Goal: Obtain resource: Download file/media

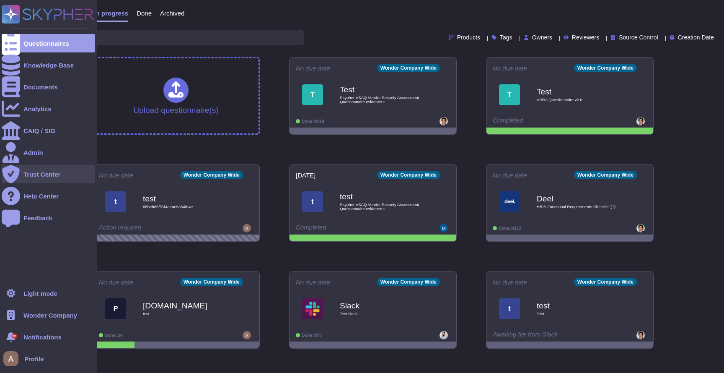
click at [34, 176] on div "Trust Center" at bounding box center [41, 174] width 37 height 6
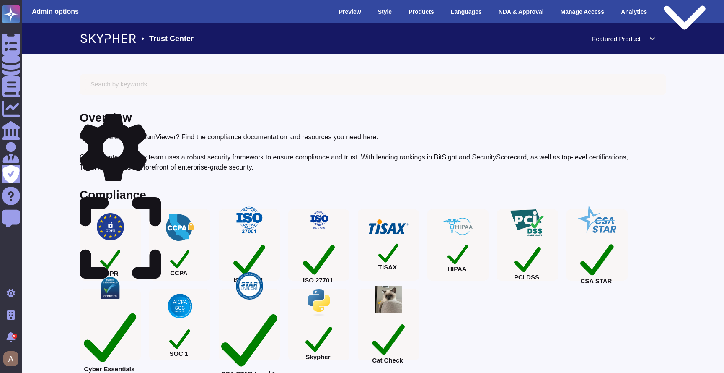
click at [380, 17] on div "Style" at bounding box center [385, 12] width 22 height 15
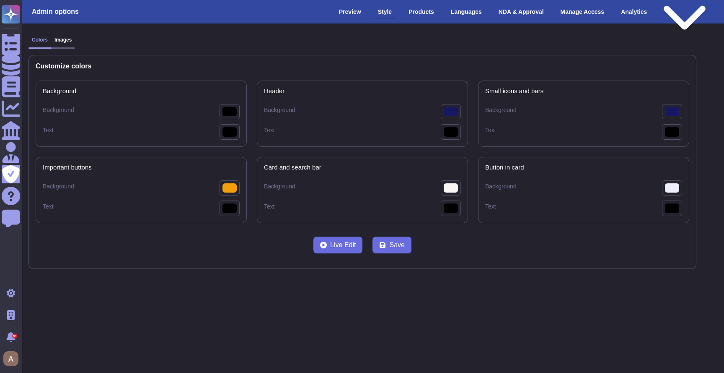
type input "#000000"
type bars-Text "#000000"
type buttons-Background "#f59e0b"
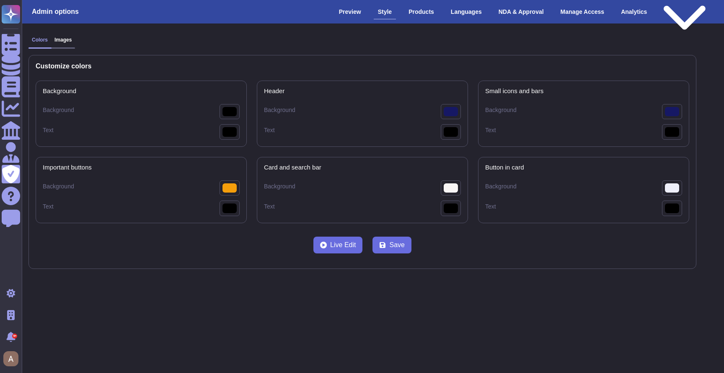
type bar-Text "#000000"
type card-Background "#eeeffa"
type card-Text "#000000"
click at [416, 15] on div "Products" at bounding box center [422, 12] width 34 height 15
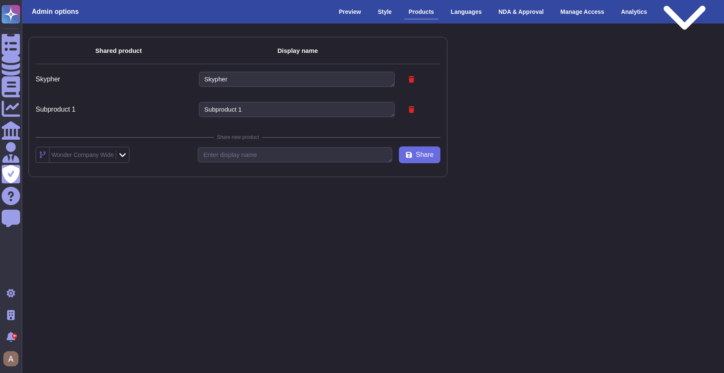
type textarea "Skypher"
type textarea "Subproduct 1"
click at [459, 11] on div "Languages" at bounding box center [466, 12] width 39 height 15
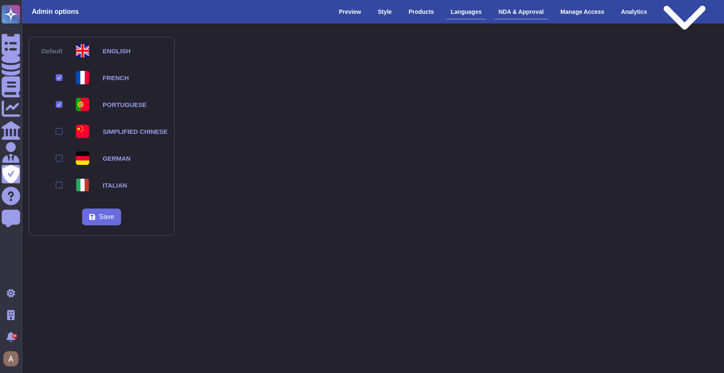
click at [495, 15] on div "NDA & Approval" at bounding box center [522, 12] width 54 height 15
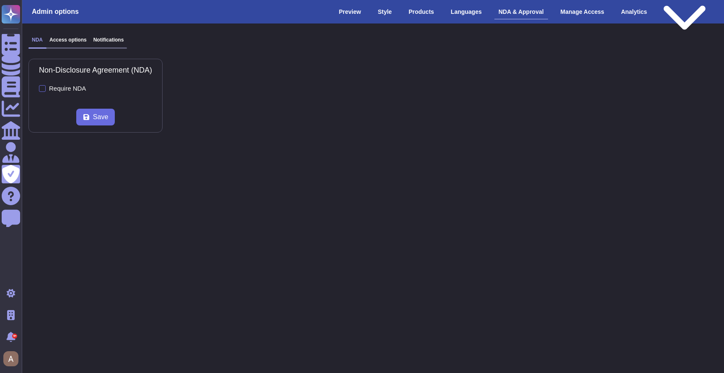
click at [52, 94] on div "Non-Disclosure Agreement (NDA) Require NDA Save" at bounding box center [96, 96] width 134 height 74
click at [57, 91] on div "Require NDA" at bounding box center [67, 88] width 37 height 6
click at [0, 0] on input "Require NDA" at bounding box center [0, 0] width 0 height 0
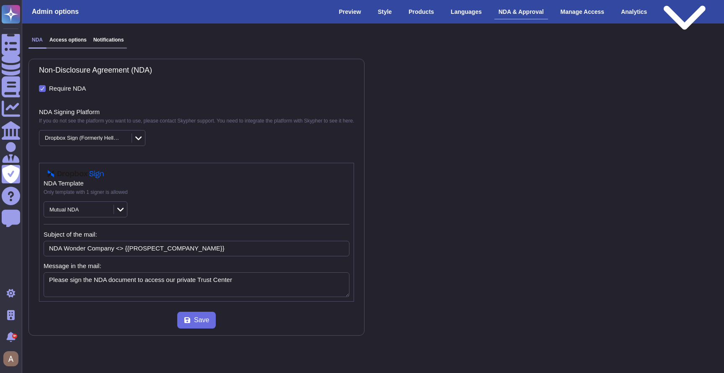
type textarea "Please sign the NDA document to access our private Trust Center"
click at [107, 146] on div "Non-Disclosure Agreement (NDA) Require NDA NDA Signing Platform If you do not s…" at bounding box center [197, 197] width 336 height 276
click at [118, 137] on div "Dropbox Sign (Formerly HelloSign)" at bounding box center [83, 137] width 76 height 5
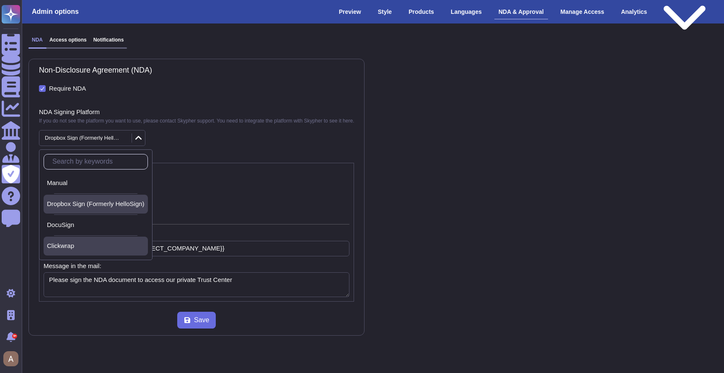
click at [86, 248] on div "Clickwrap" at bounding box center [96, 246] width 98 height 8
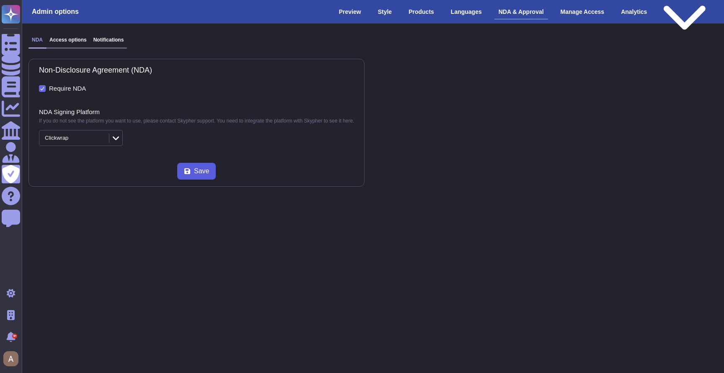
click at [209, 172] on span "Save" at bounding box center [201, 171] width 15 height 7
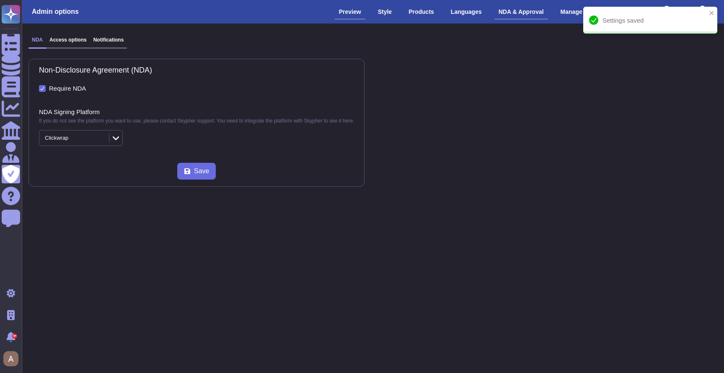
click at [340, 13] on div "Preview" at bounding box center [350, 12] width 31 height 15
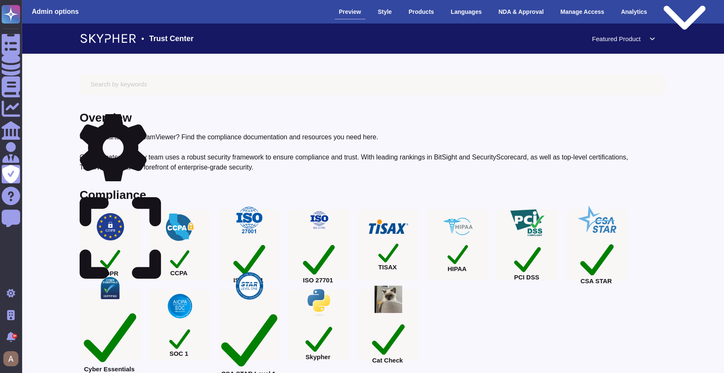
click at [680, 15] on div "Public version" at bounding box center [685, 12] width 50 height 62
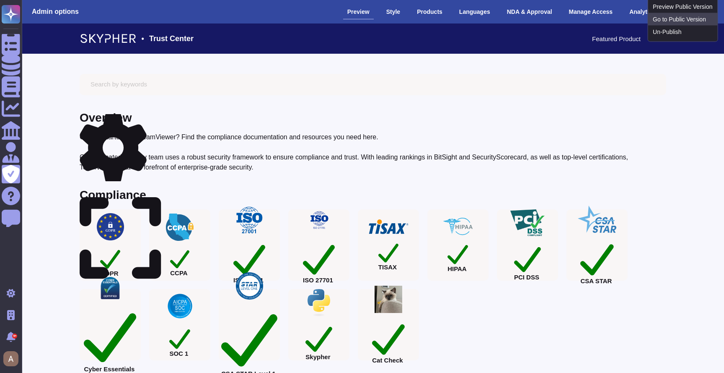
click at [667, 26] on link "Go to Public Version" at bounding box center [683, 19] width 70 height 13
click at [576, 15] on div "Manage Access" at bounding box center [591, 12] width 52 height 15
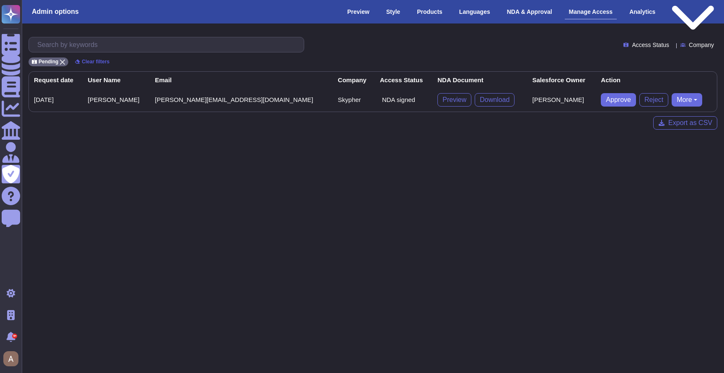
click at [101, 65] on div "Clear filters" at bounding box center [92, 61] width 41 height 8
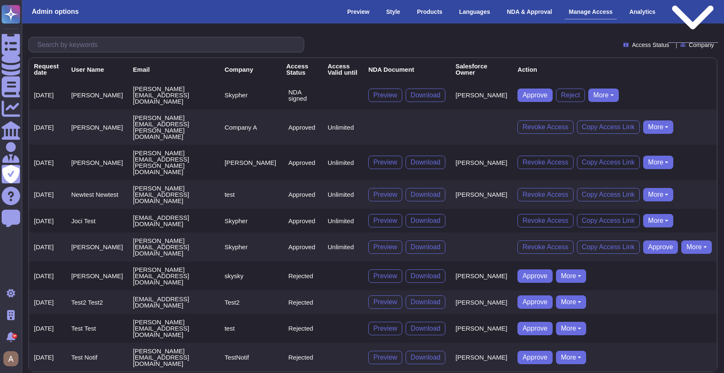
click at [668, 12] on div "Public version" at bounding box center [693, 12] width 50 height 62
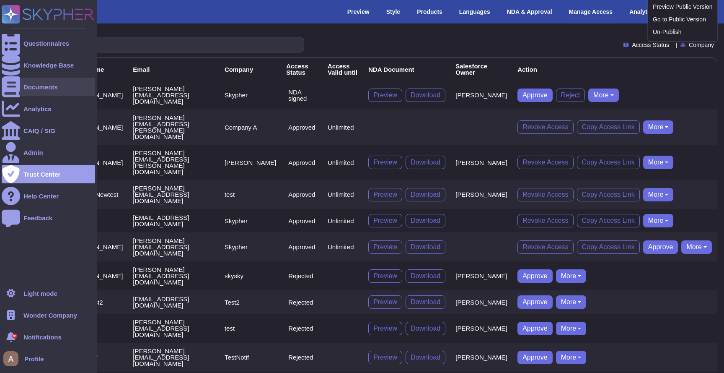
click at [18, 88] on div at bounding box center [11, 87] width 18 height 18
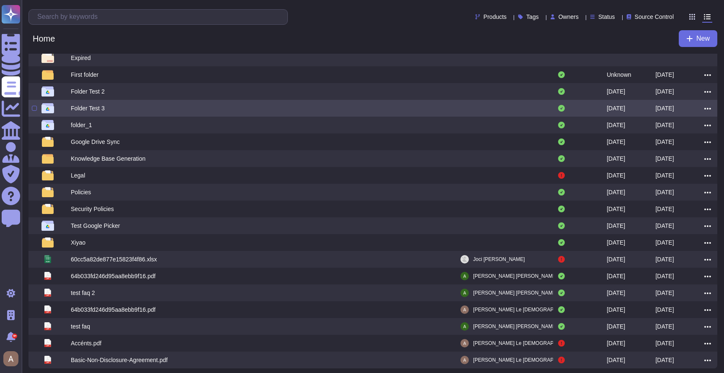
scroll to position [54, 0]
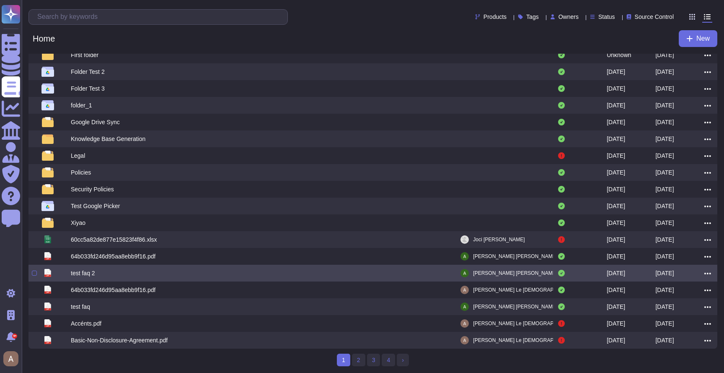
click at [130, 272] on div "test faq 2" at bounding box center [217, 273] width 293 height 10
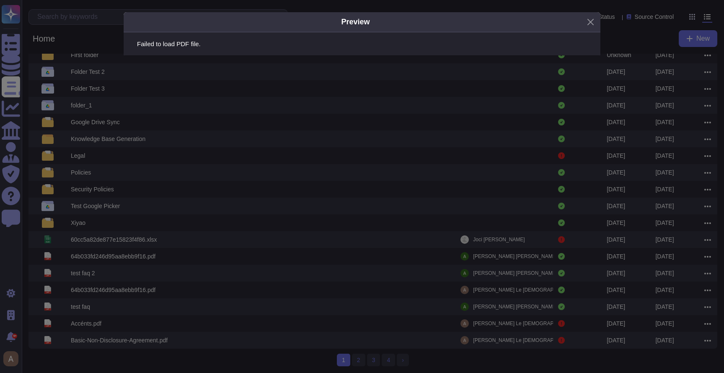
click at [231, 231] on div "Preview Failed to load PDF file." at bounding box center [362, 186] width 724 height 373
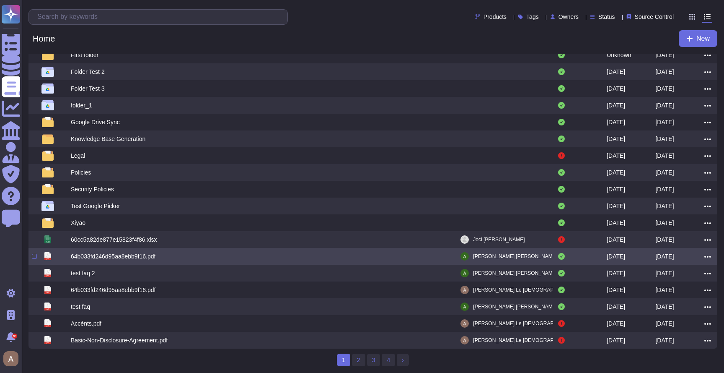
click at [168, 254] on div "64b033fd246d95aa8ebb9f16.pdf" at bounding box center [217, 256] width 293 height 10
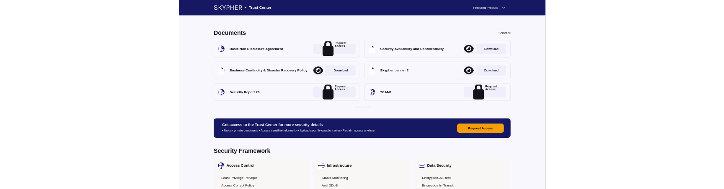
scroll to position [475, 0]
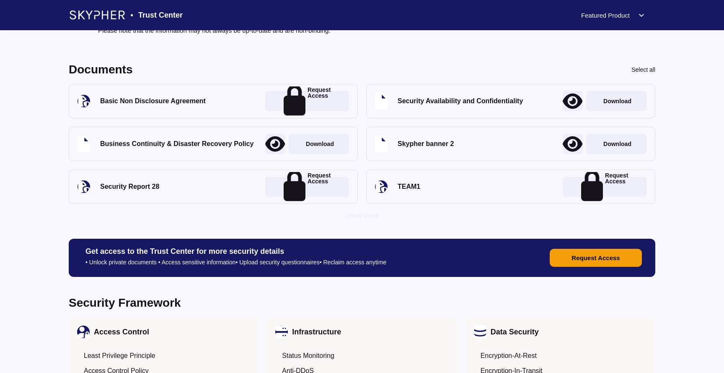
click at [276, 150] on div at bounding box center [275, 144] width 20 height 20
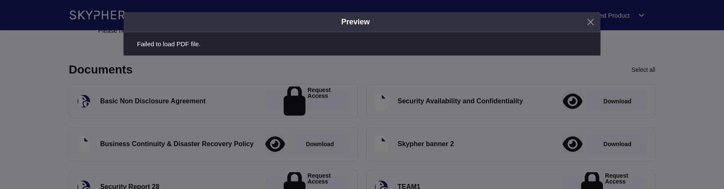
click at [584, 23] on icon "button" at bounding box center [584, 23] width 0 height 0
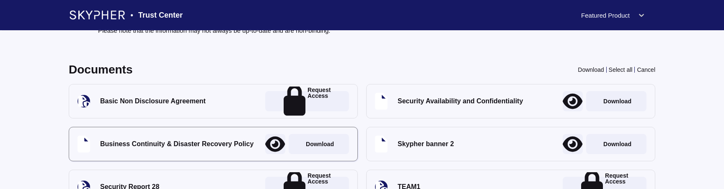
click at [276, 140] on div at bounding box center [275, 144] width 20 height 20
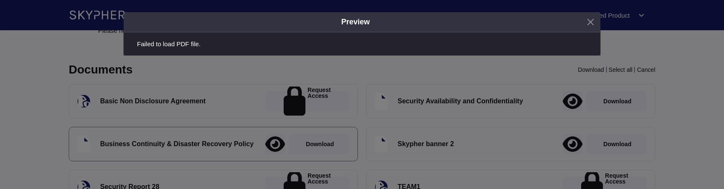
click at [218, 76] on div "Preview Failed to load PDF file." at bounding box center [362, 74] width 724 height 149
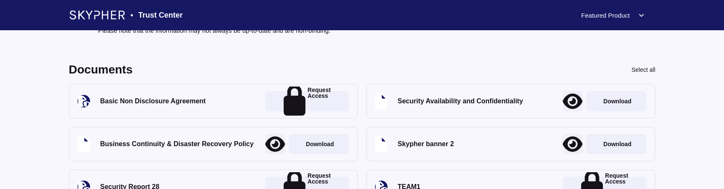
click at [273, 145] on icon at bounding box center [275, 144] width 20 height 16
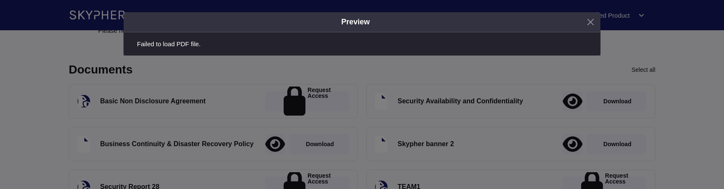
click at [273, 145] on div "Preview Failed to load PDF file." at bounding box center [362, 74] width 724 height 149
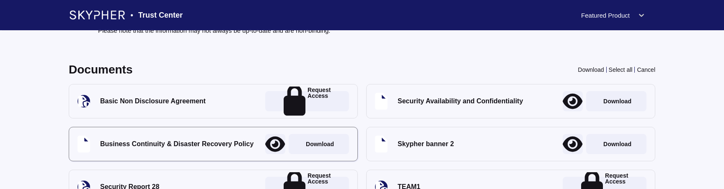
click at [576, 145] on icon at bounding box center [573, 144] width 20 height 18
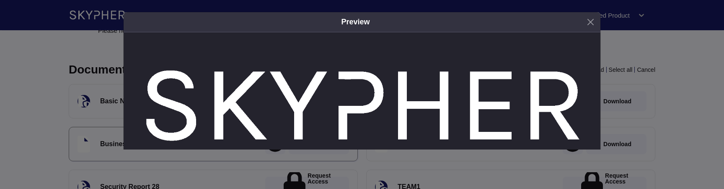
click at [681, 115] on div "Preview" at bounding box center [362, 74] width 724 height 149
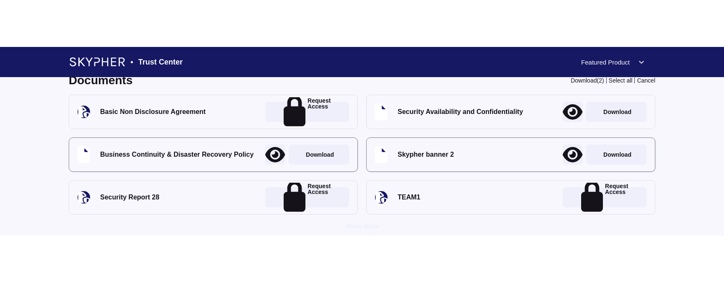
scroll to position [510, 0]
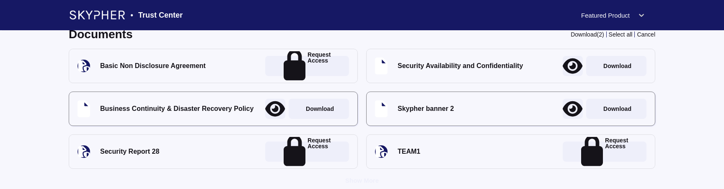
click at [562, 66] on div "Security Availability and Confidentiality Download" at bounding box center [510, 66] width 289 height 34
click at [571, 66] on icon at bounding box center [573, 66] width 20 height 18
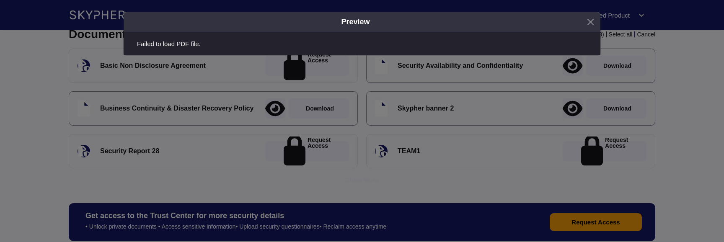
click at [406, 170] on div "Preview Failed to load PDF file." at bounding box center [362, 96] width 724 height 192
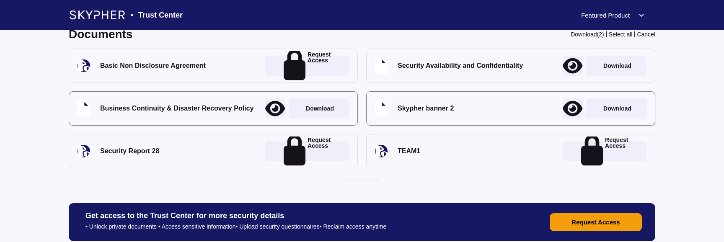
click at [621, 220] on button "Request Access" at bounding box center [596, 222] width 92 height 18
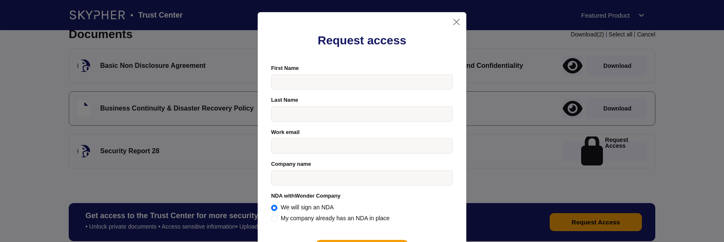
radio input "true"
click at [659, 189] on div "Request access First Name Last Name Work email Please register with a valid cor…" at bounding box center [362, 121] width 724 height 242
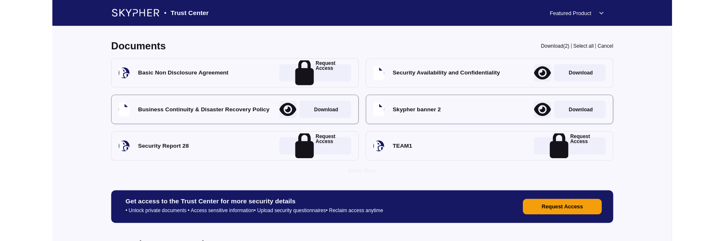
scroll to position [475, 0]
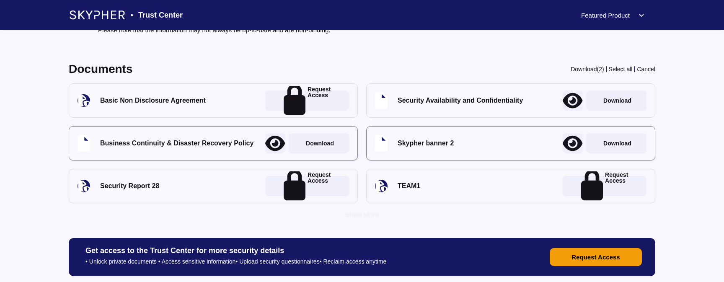
click at [272, 143] on icon at bounding box center [275, 144] width 20 height 18
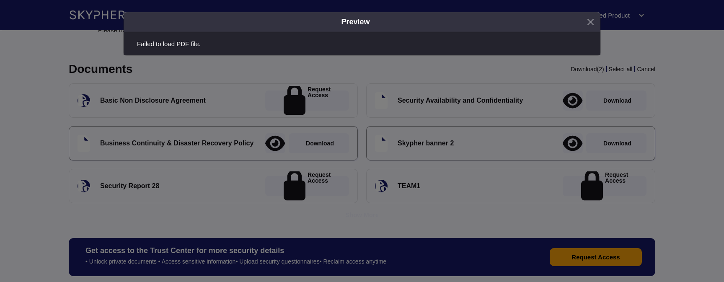
click at [272, 143] on div "Preview Failed to load PDF file." at bounding box center [362, 111] width 724 height 223
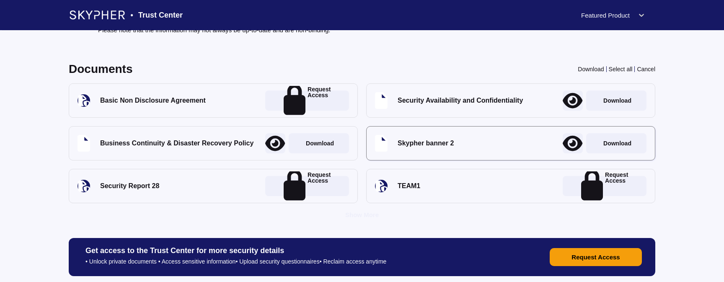
click at [571, 99] on icon at bounding box center [573, 101] width 20 height 16
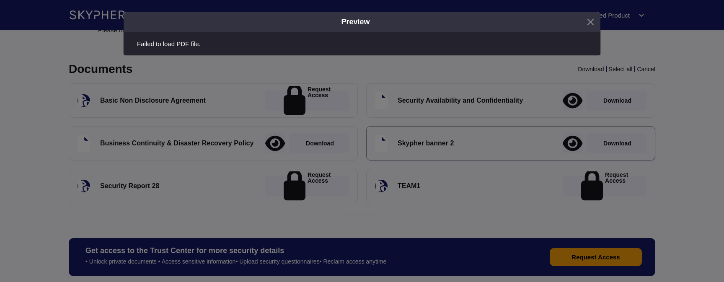
click at [571, 99] on div "Preview Failed to load PDF file." at bounding box center [362, 111] width 724 height 223
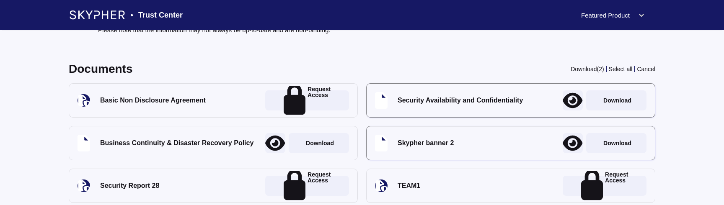
click at [275, 138] on div at bounding box center [275, 143] width 20 height 20
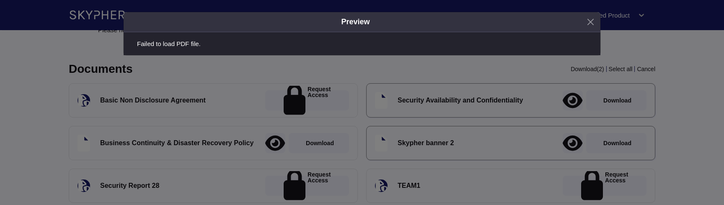
click at [189, 42] on div "Failed to load PDF file." at bounding box center [362, 44] width 450 height 6
copy div "Failed to load PDF file."
click at [430, 169] on div at bounding box center [362, 102] width 724 height 205
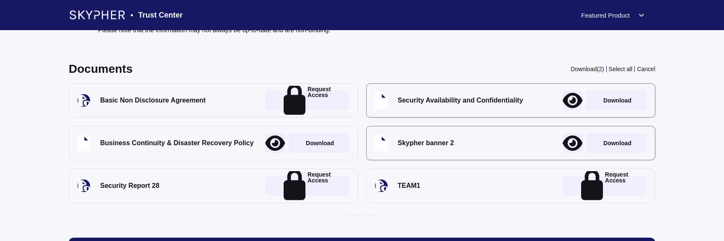
click at [610, 25] on div "• Trust Center Featured Product" at bounding box center [362, 15] width 587 height 30
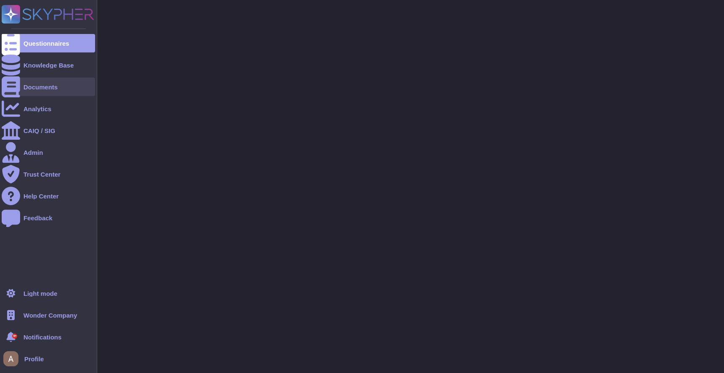
click at [20, 83] on div at bounding box center [11, 87] width 18 height 18
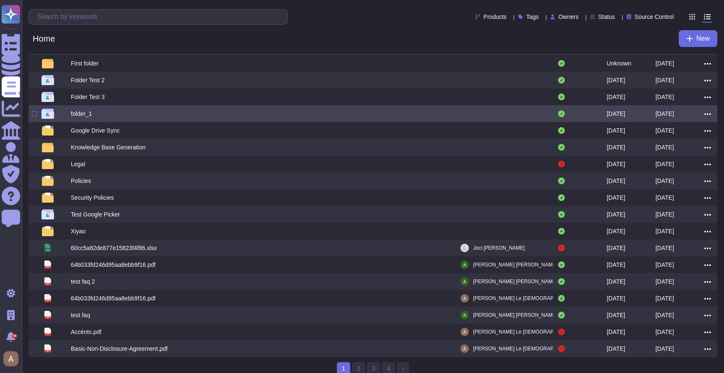
scroll to position [54, 0]
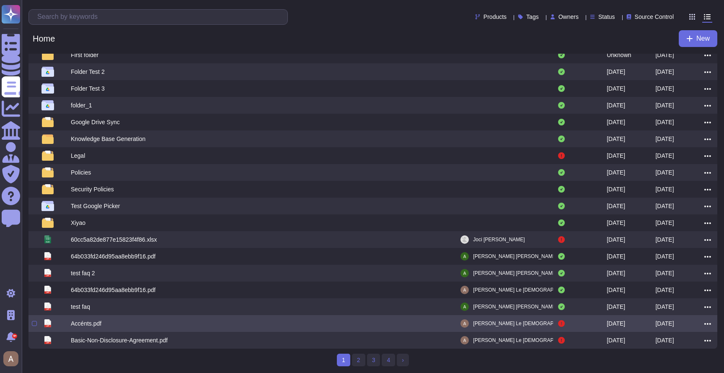
click at [392, 317] on div "pdf Accénts.pdf Antoine Le Dû 2024-03-14 2024-03-14" at bounding box center [373, 323] width 689 height 17
click at [101, 324] on div "Accénts.pdf" at bounding box center [86, 323] width 31 height 8
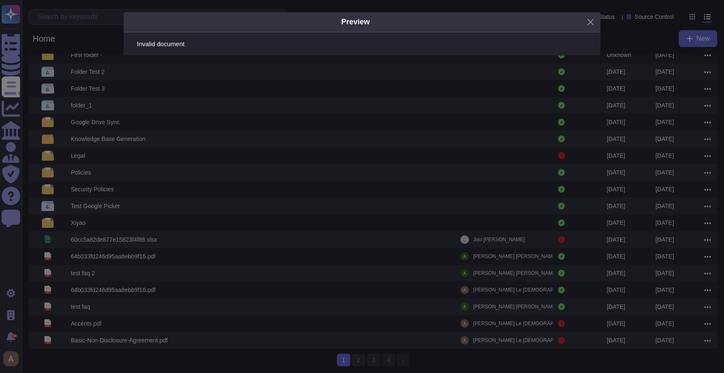
click at [215, 280] on div "Preview Invalid document" at bounding box center [362, 186] width 724 height 373
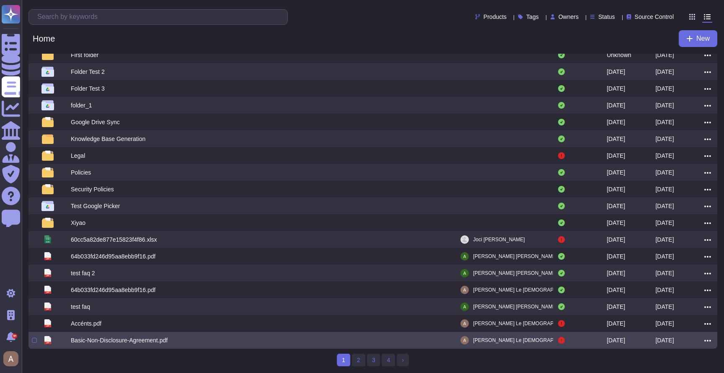
click at [709, 337] on span at bounding box center [708, 340] width 7 height 7
click at [654, 301] on link "Download" at bounding box center [678, 303] width 66 height 12
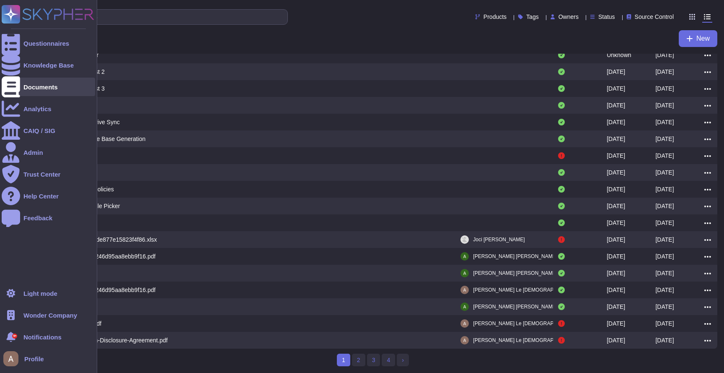
click at [13, 88] on icon at bounding box center [11, 86] width 18 height 21
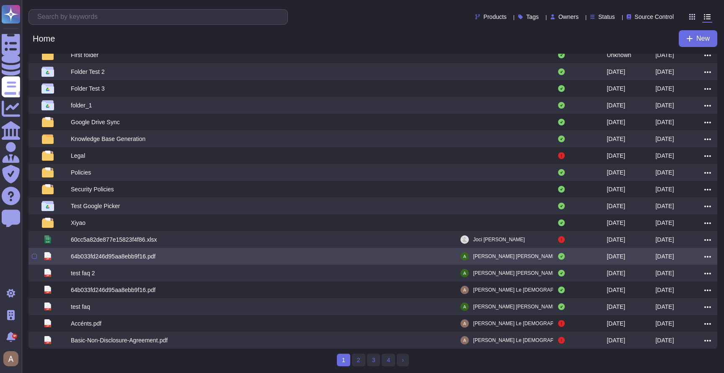
scroll to position [49, 0]
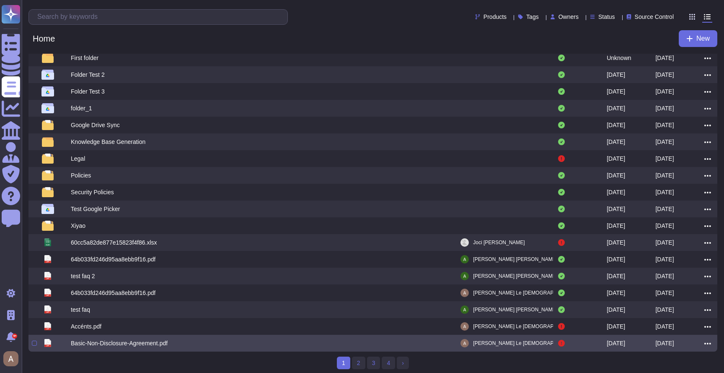
click at [230, 348] on div "Basic-Non-Disclosure-Agreement.pdf" at bounding box center [217, 343] width 293 height 10
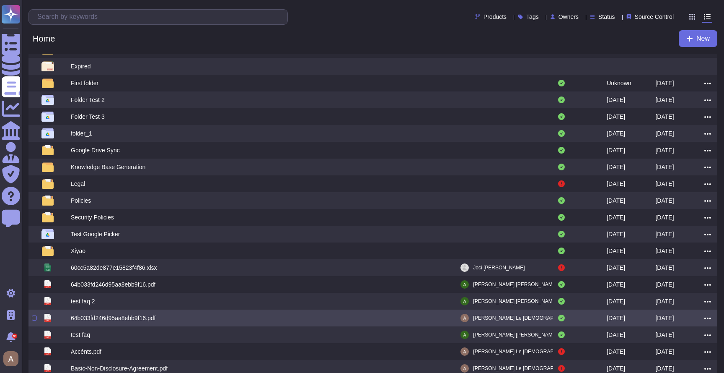
scroll to position [54, 0]
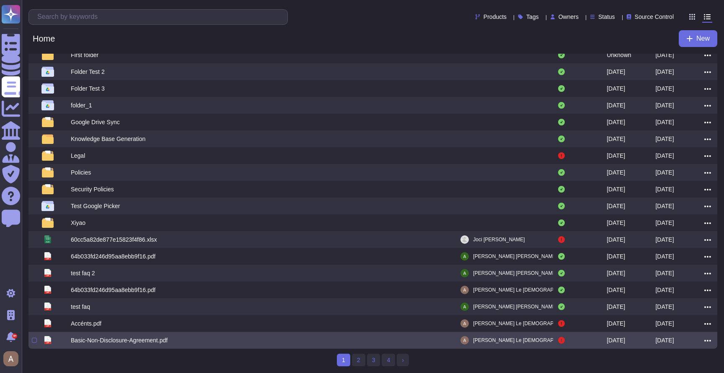
click at [156, 337] on div "Basic-Non-Disclosure-Agreement.pdf" at bounding box center [119, 340] width 97 height 8
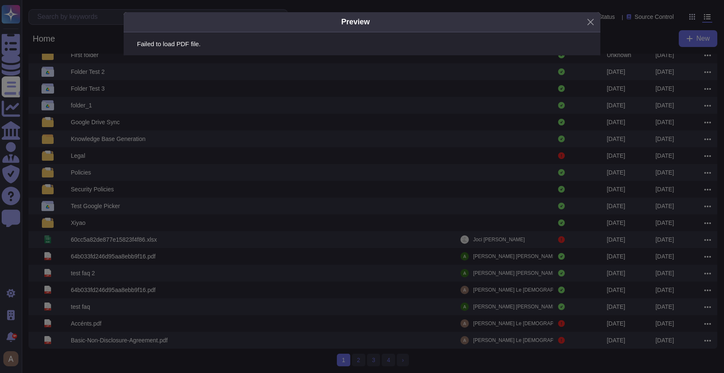
click at [93, 320] on div "Preview Failed to load PDF file." at bounding box center [362, 186] width 724 height 373
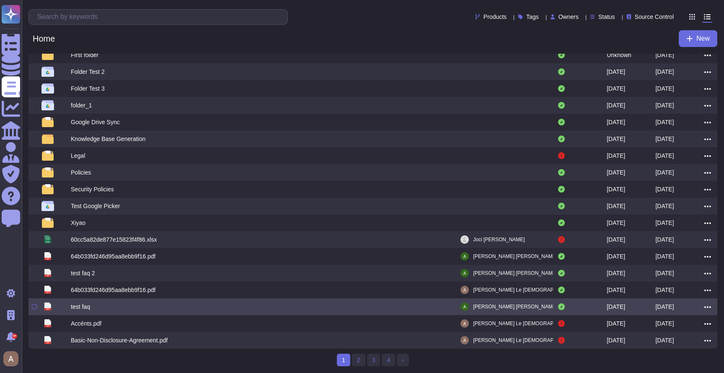
click at [93, 302] on div "test faq" at bounding box center [217, 306] width 293 height 10
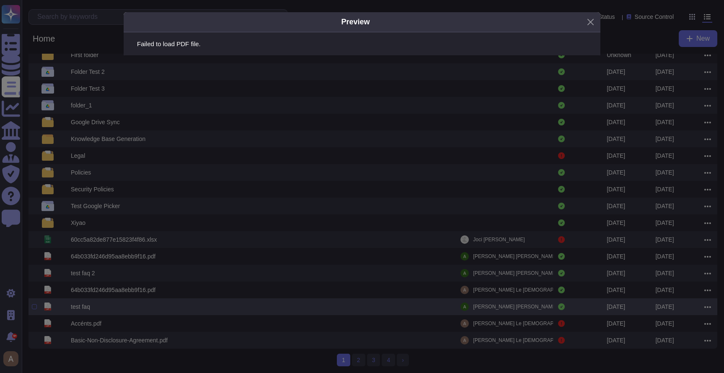
click at [93, 302] on div "Preview Failed to load PDF file." at bounding box center [362, 186] width 724 height 373
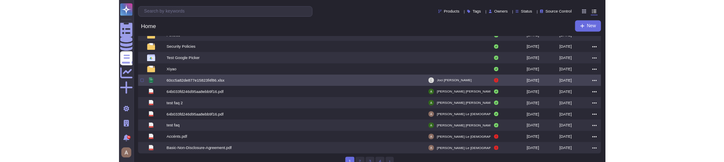
scroll to position [185, 0]
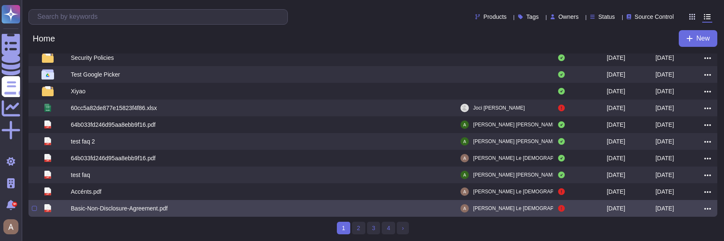
click at [89, 209] on div "Basic-Non-Disclosure-Agreement.pdf" at bounding box center [119, 209] width 97 height 8
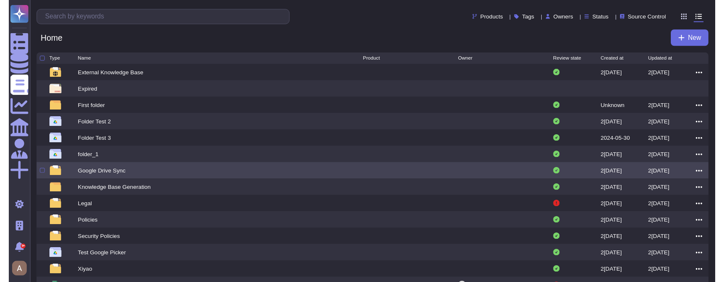
scroll to position [138, 0]
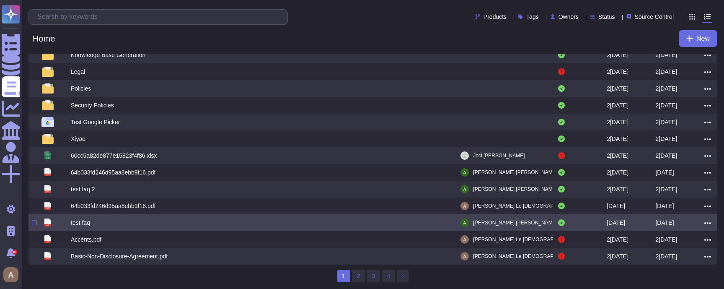
click at [92, 162] on div "test faq" at bounding box center [217, 223] width 293 height 10
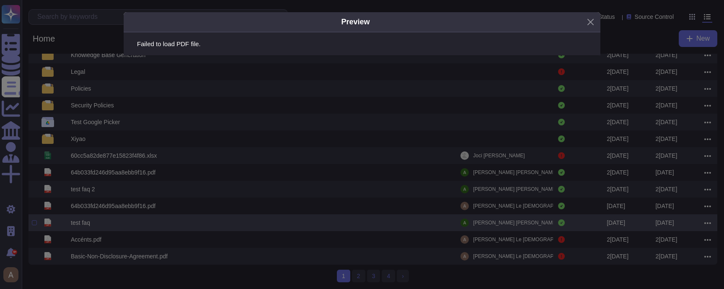
click at [92, 162] on div "Preview Failed to load PDF file." at bounding box center [362, 144] width 724 height 289
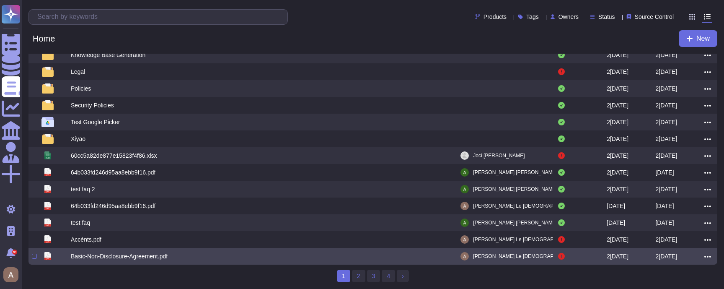
click at [89, 162] on div "Basic-Non-Disclosure-Agreement.pdf" at bounding box center [119, 256] width 97 height 8
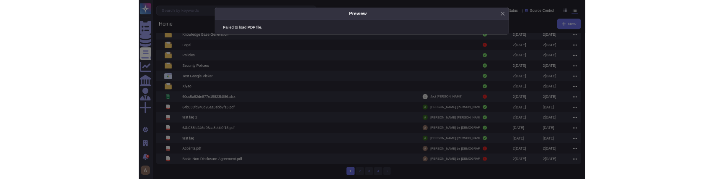
scroll to position [137, 0]
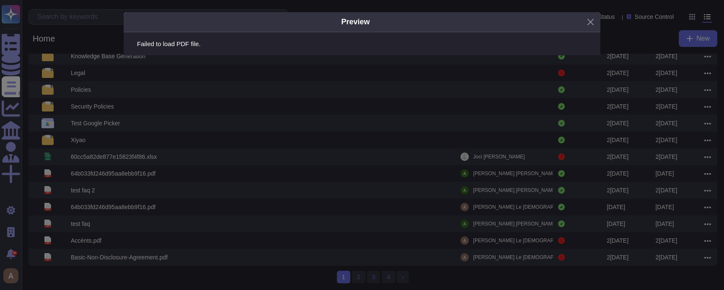
click at [627, 162] on div "Preview Failed to load PDF file." at bounding box center [362, 145] width 724 height 290
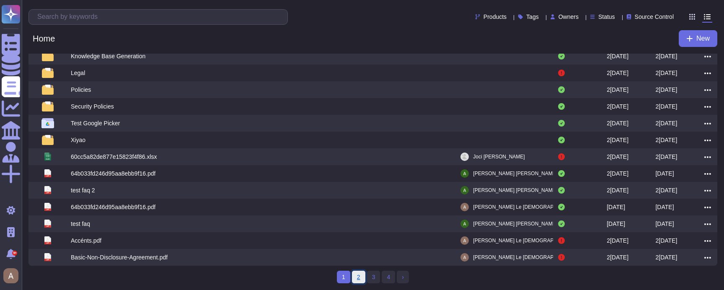
click at [362, 162] on link "2" at bounding box center [358, 277] width 13 height 13
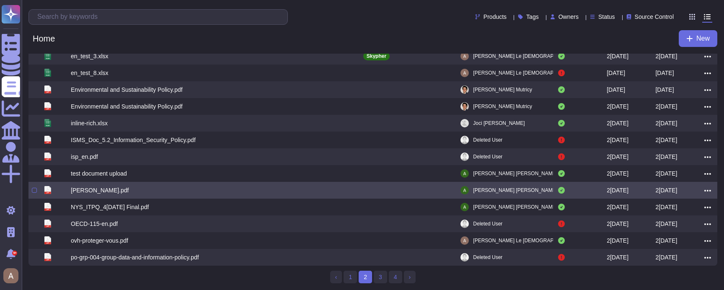
click at [117, 162] on div "mckinsey_ppt.pdf" at bounding box center [100, 190] width 58 height 8
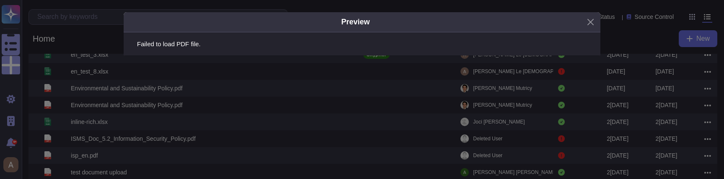
click at [153, 102] on div "Preview Failed to load PDF file." at bounding box center [362, 89] width 724 height 179
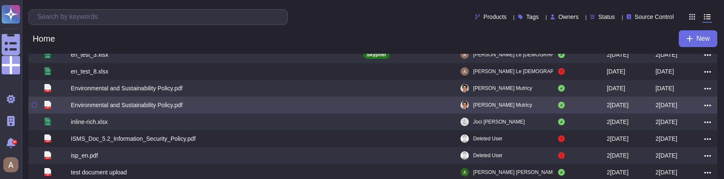
click at [114, 104] on div "Environmental and Sustainability Policy.pdf" at bounding box center [127, 105] width 112 height 8
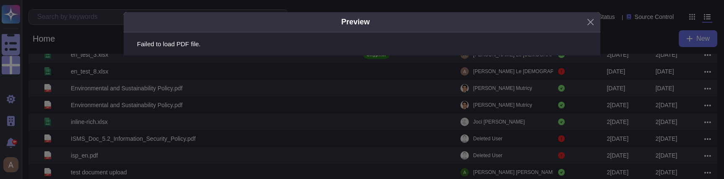
click at [203, 92] on div "Preview Failed to load PDF file." at bounding box center [362, 89] width 724 height 179
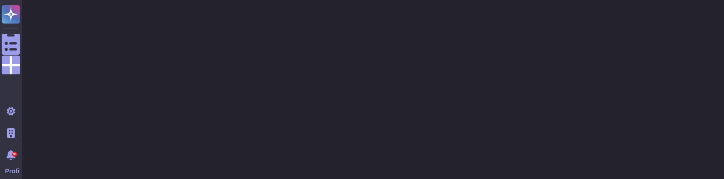
drag, startPoint x: 671, startPoint y: 178, endPoint x: 671, endPoint y: 187, distance: 8.8
click at [671, 50] on html ".spin { animation: rotate 50s linear infinite; transform-origin: 90px 90px; } @…" at bounding box center [362, 25] width 724 height 50
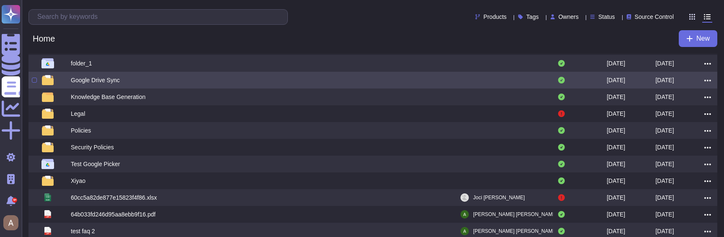
scroll to position [190, 0]
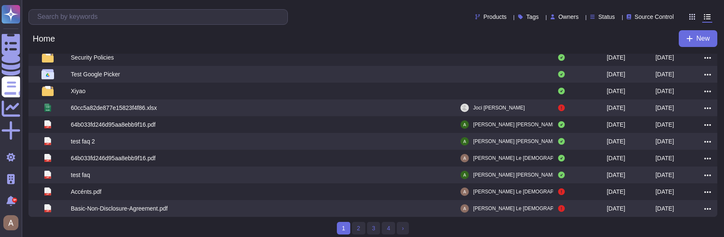
scroll to position [190, 0]
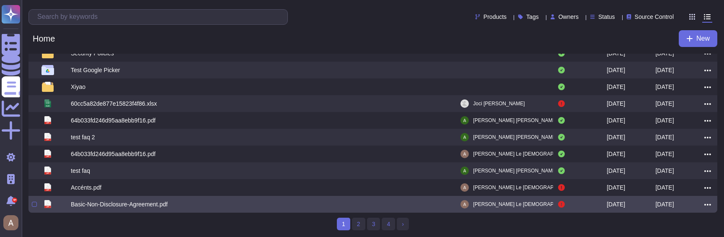
click at [122, 203] on div "Basic-Non-Disclosure-Agreement.pdf" at bounding box center [119, 204] width 97 height 8
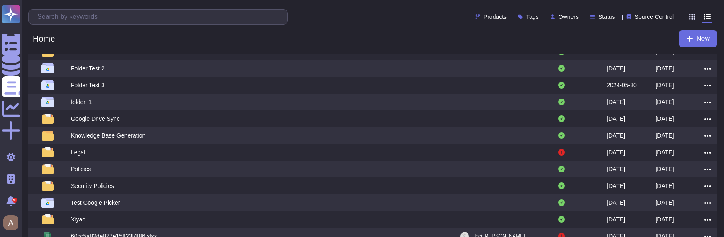
scroll to position [190, 0]
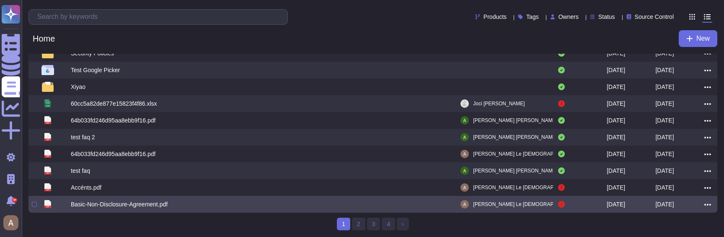
click at [161, 201] on div "Basic-Non-Disclosure-Agreement.pdf" at bounding box center [119, 204] width 97 height 8
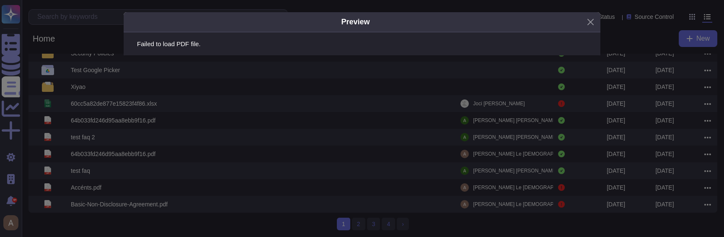
click at [72, 22] on div "Preview Failed to load PDF file." at bounding box center [362, 118] width 724 height 237
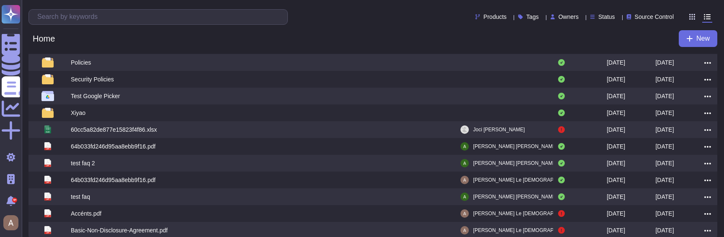
scroll to position [190, 0]
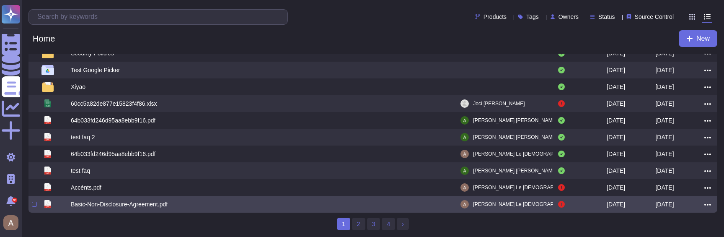
click at [91, 202] on div "Basic-Non-Disclosure-Agreement.pdf" at bounding box center [119, 204] width 97 height 8
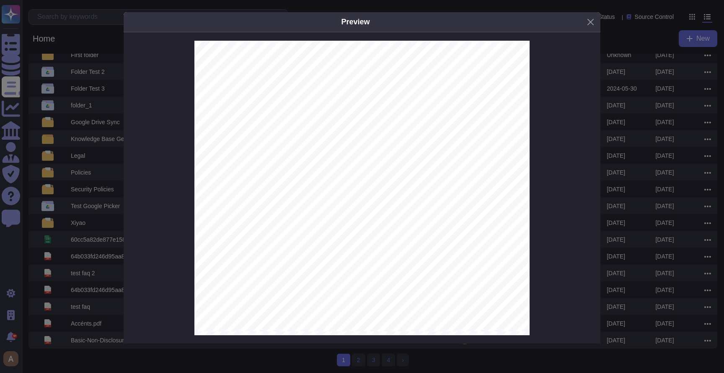
scroll to position [0, 0]
drag, startPoint x: 633, startPoint y: 167, endPoint x: 486, endPoint y: 191, distance: 149.1
click at [495, 192] on div "Preview Copyright © 20 20 [DOMAIN_NAME] . All Rights Reserved. Page 1 of 2 NON …" at bounding box center [362, 186] width 724 height 373
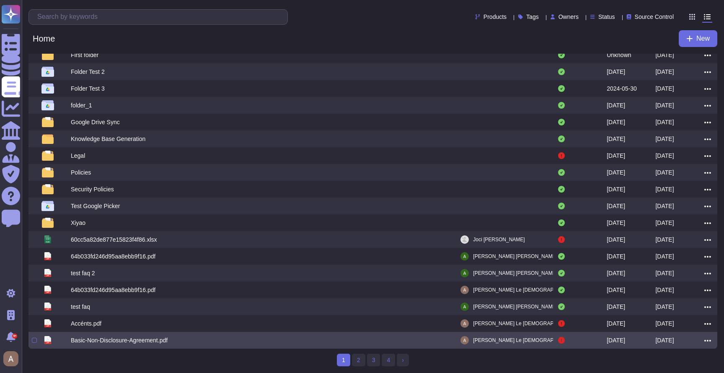
click at [322, 236] on div "Basic-Non-Disclosure-Agreement.pdf" at bounding box center [217, 340] width 293 height 10
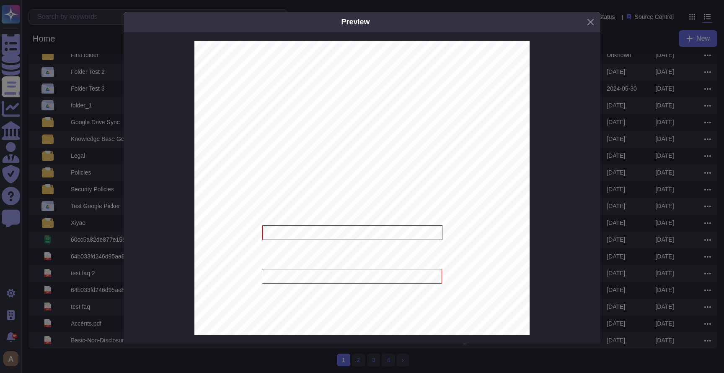
scroll to position [573, 0]
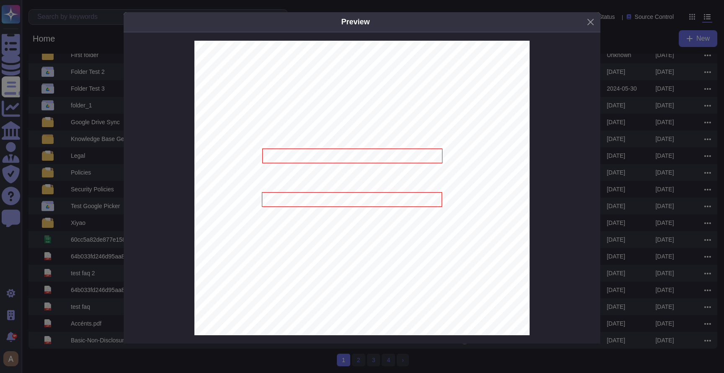
click at [101, 125] on div "Preview Copyright © 20 20 [DOMAIN_NAME] . All Rights Reserved. Page 1 of 2 NON …" at bounding box center [362, 186] width 724 height 373
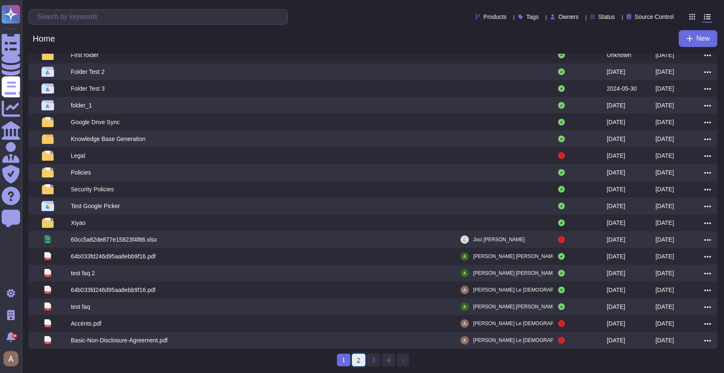
click at [358, 236] on link "2" at bounding box center [358, 359] width 13 height 13
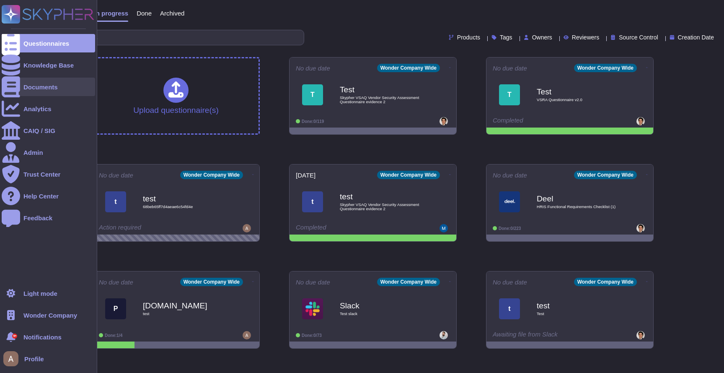
click at [43, 87] on div "Documents" at bounding box center [40, 87] width 34 height 6
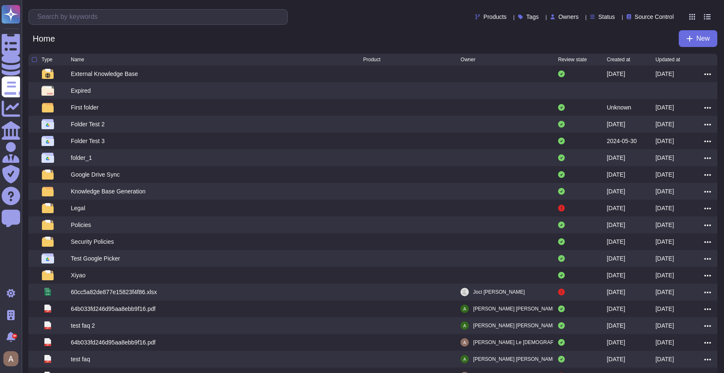
scroll to position [54, 0]
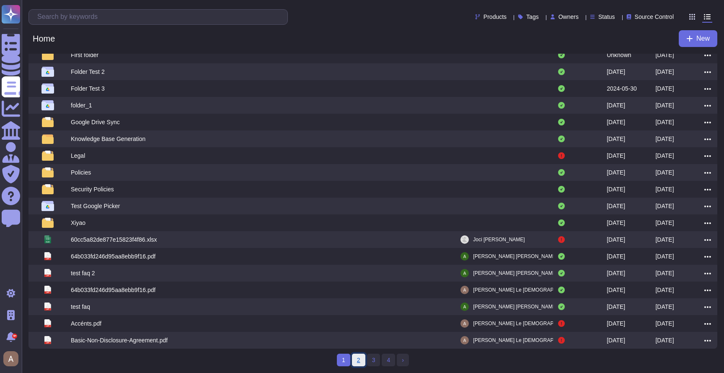
click at [362, 361] on link "2" at bounding box center [358, 359] width 13 height 13
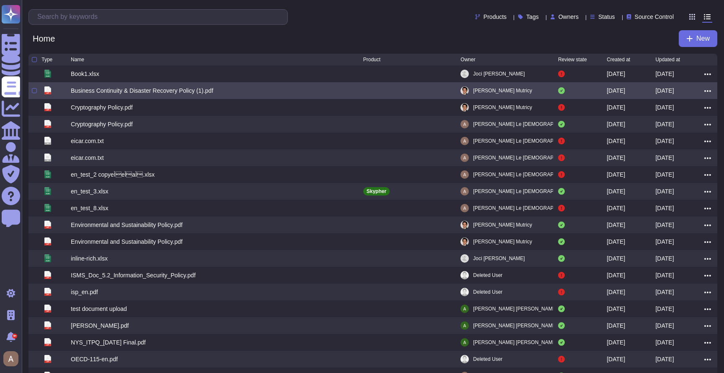
scroll to position [54, 0]
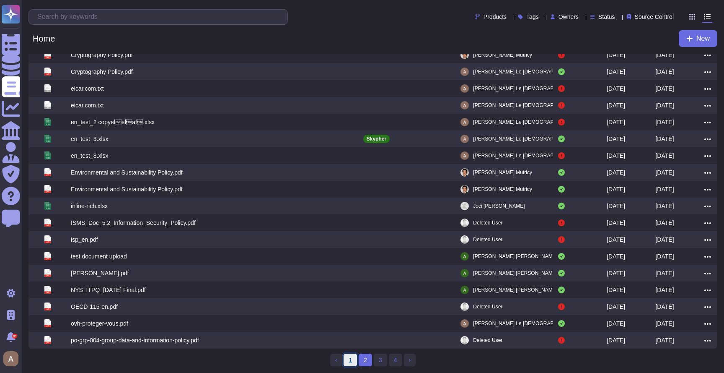
click at [355, 363] on link "1" at bounding box center [350, 359] width 13 height 13
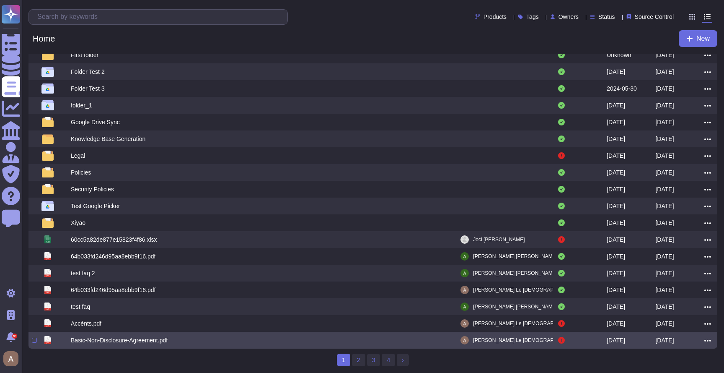
click at [274, 345] on div "pdf Basic-Non-Disclosure-Agreement.pdf Antoine Le Dû 2024-06-27 2024-06-27" at bounding box center [373, 340] width 689 height 17
click at [274, 345] on div "Basic-Non-Disclosure-Agreement.pdf" at bounding box center [217, 340] width 293 height 10
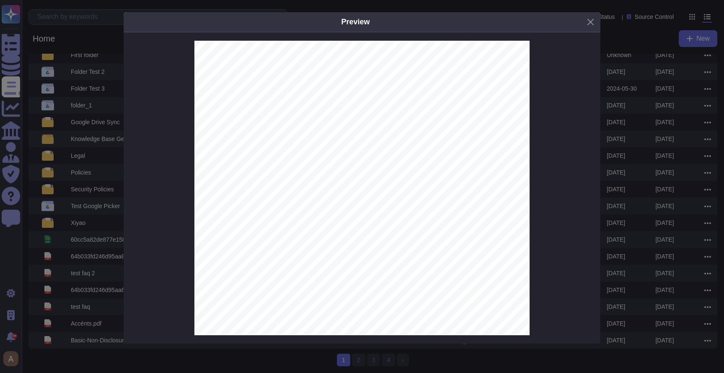
click at [8, 44] on div "Preview Copyright © 20 20 NonDisclosureAgreement.com . All Rights Reserved. Pag…" at bounding box center [362, 186] width 724 height 373
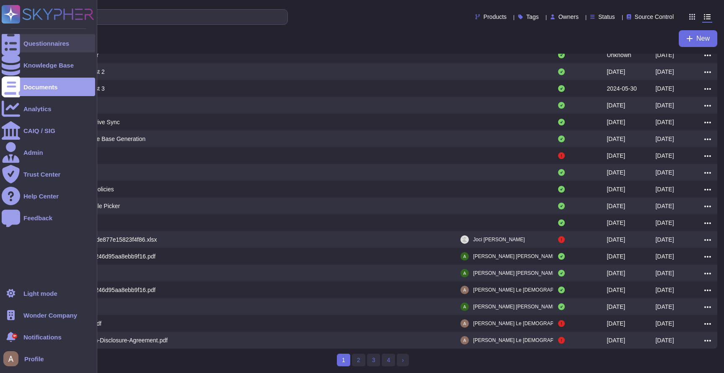
click at [10, 44] on icon at bounding box center [11, 43] width 18 height 25
